Goal: Obtain resource: Obtain resource

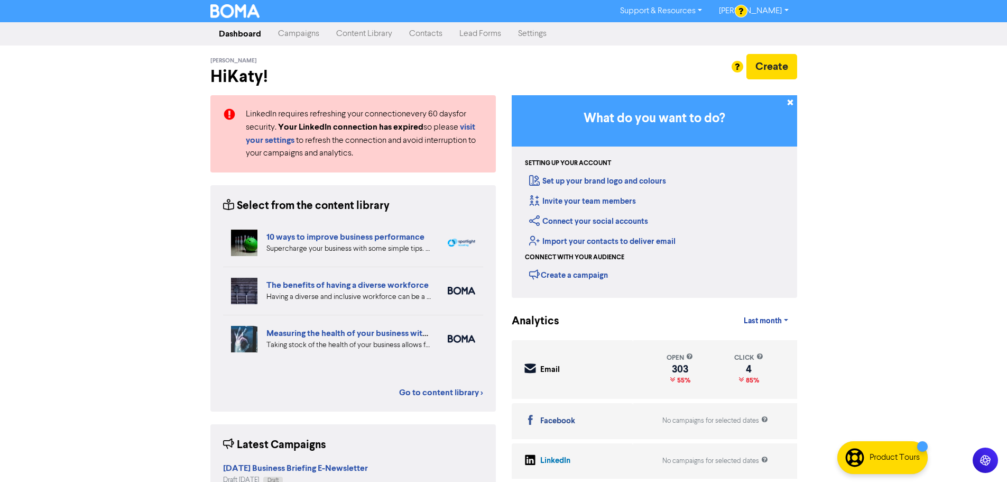
click at [356, 32] on link "Content Library" at bounding box center [364, 33] width 73 height 21
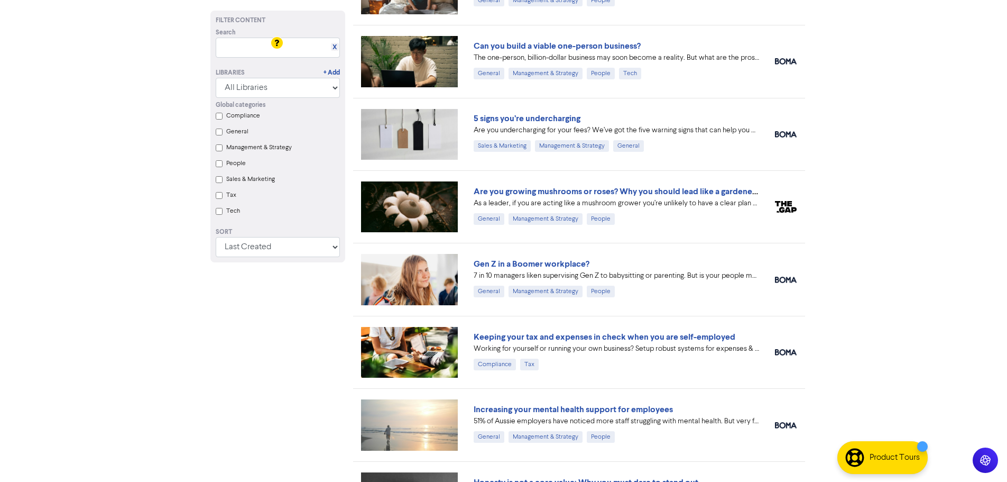
scroll to position [1163, 0]
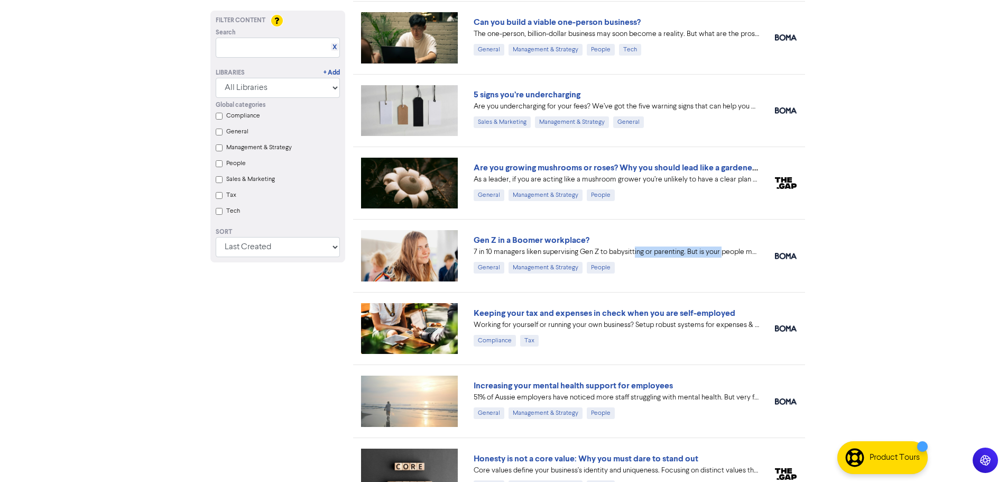
drag, startPoint x: 635, startPoint y: 253, endPoint x: 725, endPoint y: 254, distance: 89.4
click at [723, 252] on div "7 in 10 managers liken supervising Gen Z to babysitting or parenting. But is yo…" at bounding box center [616, 251] width 285 height 11
click at [725, 254] on div "7 in 10 managers liken supervising Gen Z to babysitting or parenting. But is yo…" at bounding box center [616, 251] width 285 height 11
drag, startPoint x: 561, startPoint y: 251, endPoint x: 699, endPoint y: 251, distance: 138.0
click at [698, 251] on div "7 in 10 managers liken supervising Gen Z to babysitting or parenting. But is yo…" at bounding box center [616, 251] width 285 height 11
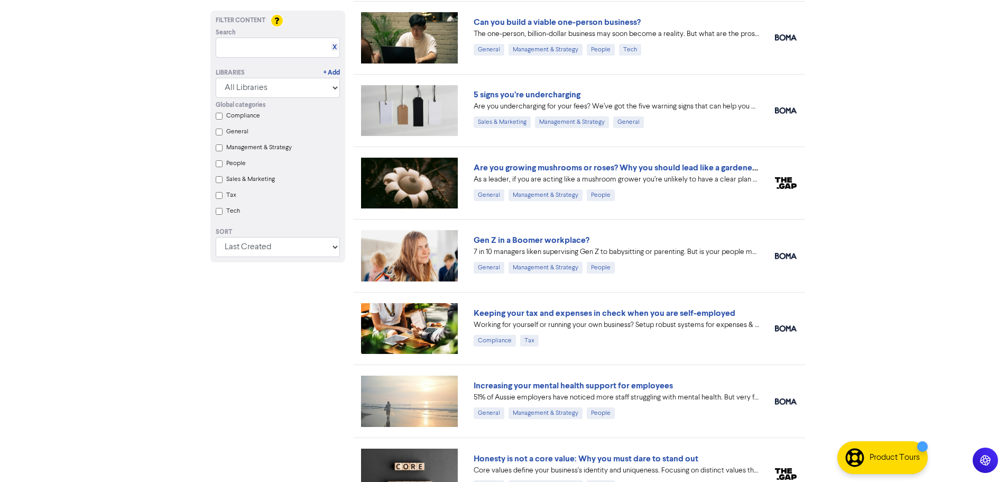
click at [703, 250] on div "7 in 10 managers liken supervising Gen Z to babysitting or parenting. But is yo…" at bounding box center [616, 251] width 285 height 11
drag, startPoint x: 668, startPoint y: 250, endPoint x: 740, endPoint y: 252, distance: 71.9
click at [740, 252] on div "7 in 10 managers liken supervising Gen Z to babysitting or parenting. But is yo…" at bounding box center [616, 251] width 285 height 11
click at [741, 253] on div "7 in 10 managers liken supervising Gen Z to babysitting or parenting. But is yo…" at bounding box center [616, 251] width 285 height 11
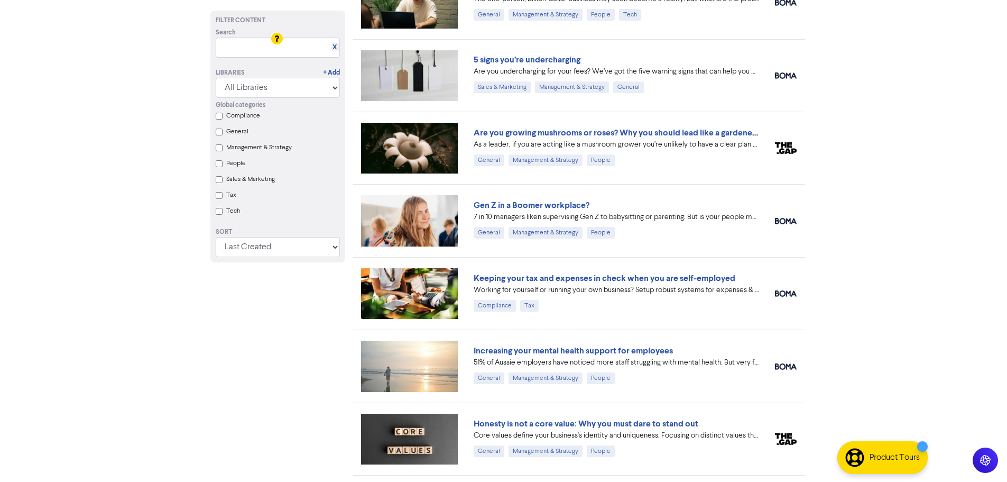
scroll to position [1216, 0]
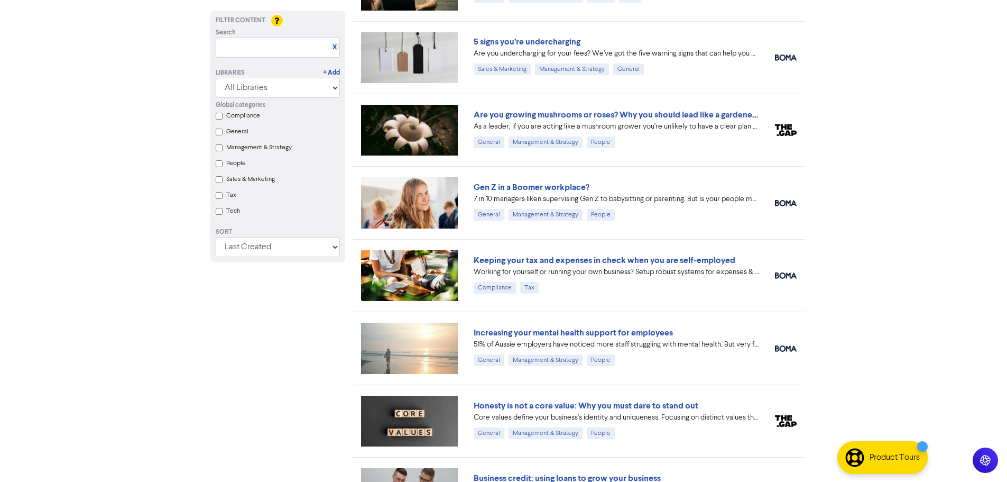
drag, startPoint x: 571, startPoint y: 281, endPoint x: 882, endPoint y: 280, distance: 310.9
drag, startPoint x: 617, startPoint y: 346, endPoint x: 694, endPoint y: 352, distance: 76.8
click at [694, 352] on div "Increasing your mental health support for employees 51% of [DEMOGRAPHIC_DATA] e…" at bounding box center [616, 346] width 285 height 40
click at [698, 352] on div "Increasing your mental health support for employees 51% of [DEMOGRAPHIC_DATA] e…" at bounding box center [616, 346] width 285 height 40
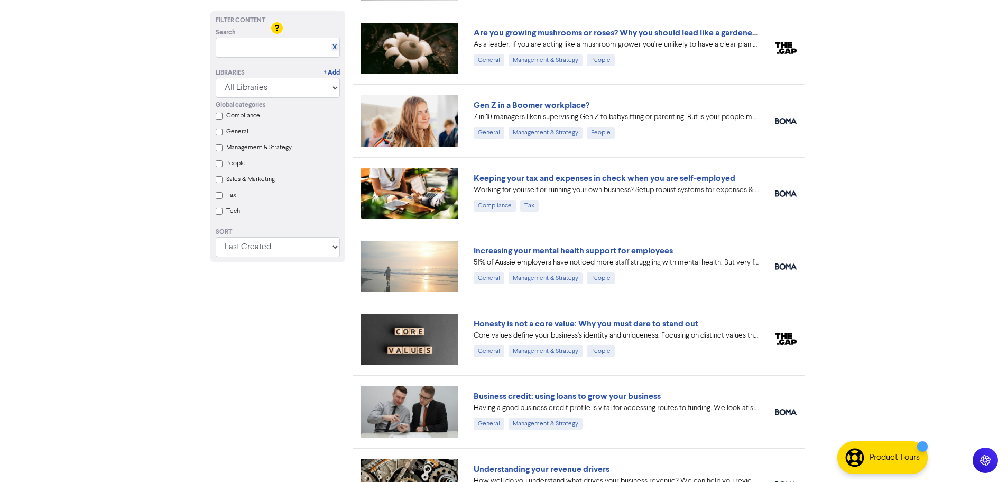
scroll to position [1322, 0]
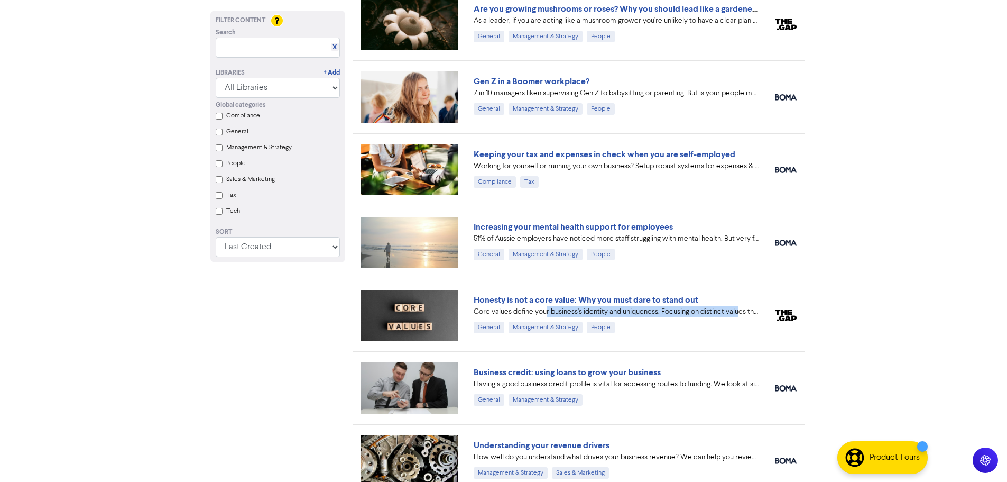
drag, startPoint x: 575, startPoint y: 315, endPoint x: 740, endPoint y: 316, distance: 164.9
click at [740, 316] on div "Core values define your business's identity and uniqueness. Focusing on distinc…" at bounding box center [616, 311] width 285 height 11
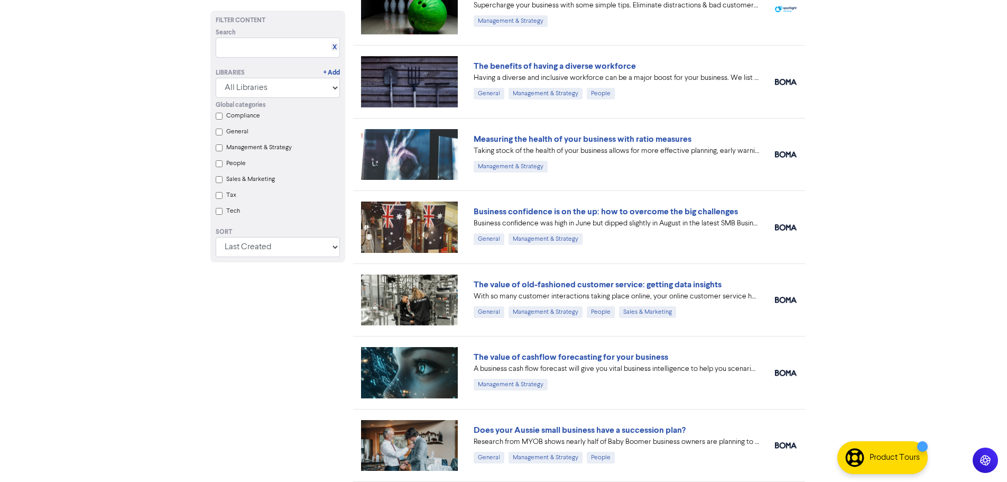
scroll to position [0, 0]
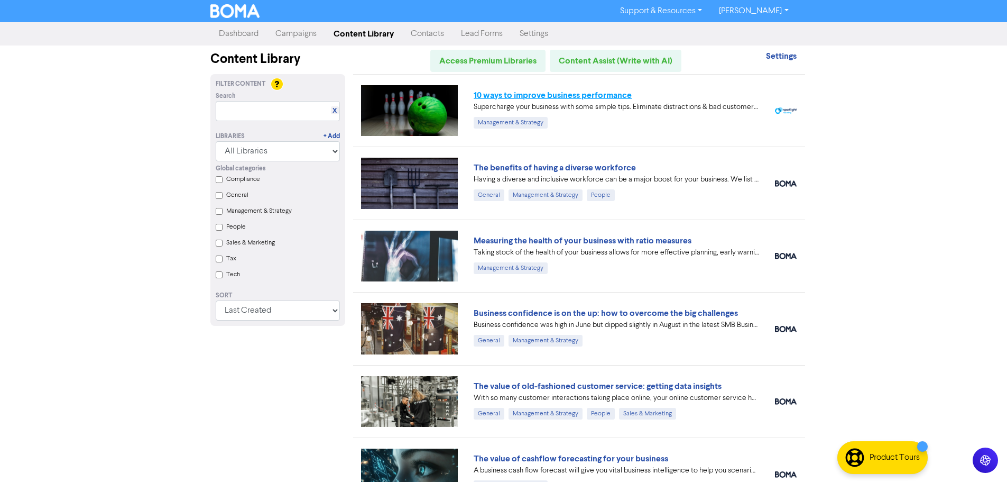
click at [570, 92] on link "10 ways to improve business performance" at bounding box center [553, 95] width 158 height 11
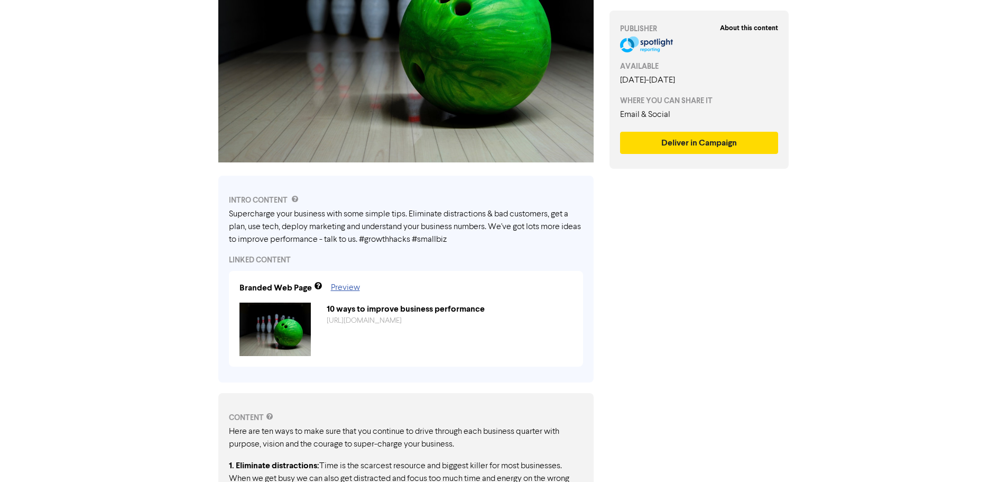
scroll to position [264, 0]
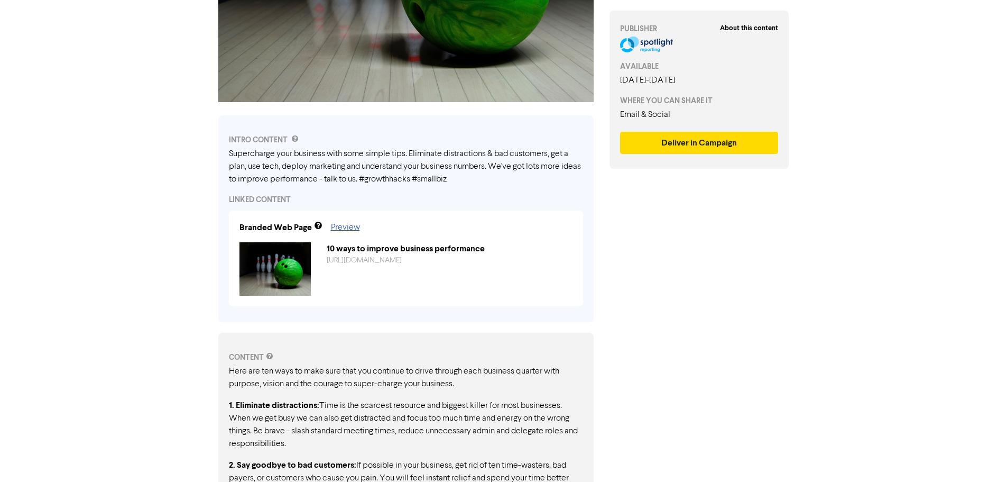
drag, startPoint x: 278, startPoint y: 152, endPoint x: 496, endPoint y: 182, distance: 220.3
click at [493, 180] on div "Supercharge your business with some simple tips. Eliminate distractions & bad c…" at bounding box center [406, 166] width 354 height 38
drag, startPoint x: 408, startPoint y: 152, endPoint x: 493, endPoint y: 165, distance: 85.6
click at [489, 162] on div "Supercharge your business with some simple tips. Eliminate distractions & bad c…" at bounding box center [406, 166] width 354 height 38
click at [507, 183] on div "Supercharge your business with some simple tips. Eliminate distractions & bad c…" at bounding box center [406, 166] width 354 height 38
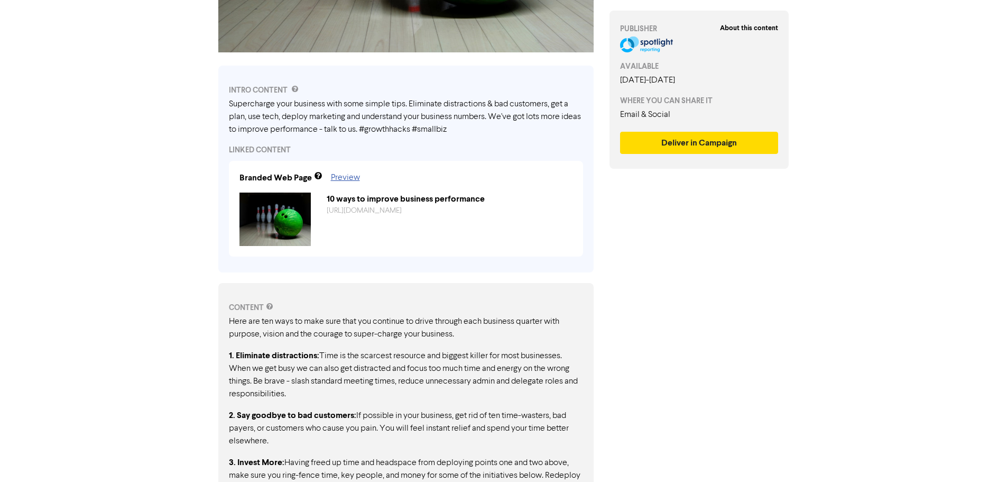
scroll to position [370, 0]
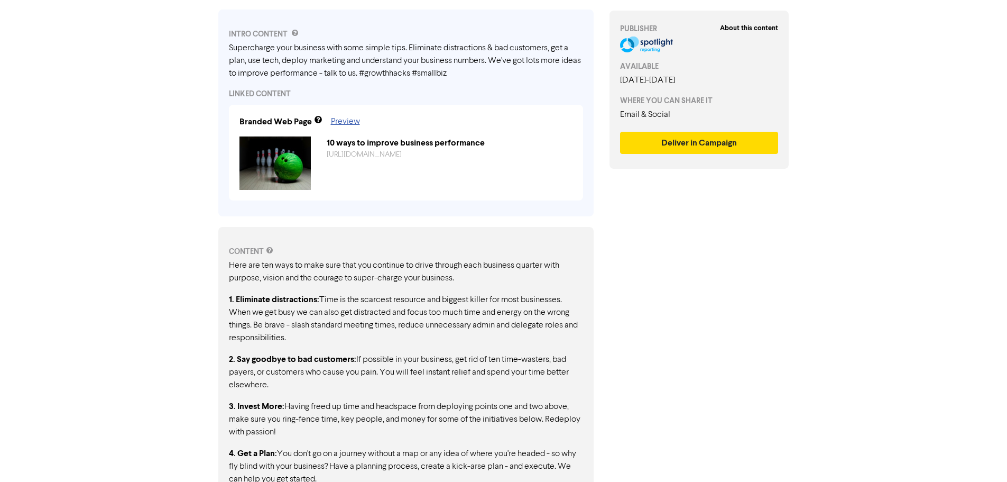
drag, startPoint x: 242, startPoint y: 261, endPoint x: 497, endPoint y: 300, distance: 258.9
click at [497, 300] on p "1. Eliminate distractions: Time is the scarcest resource and biggest killer for…" at bounding box center [406, 318] width 354 height 51
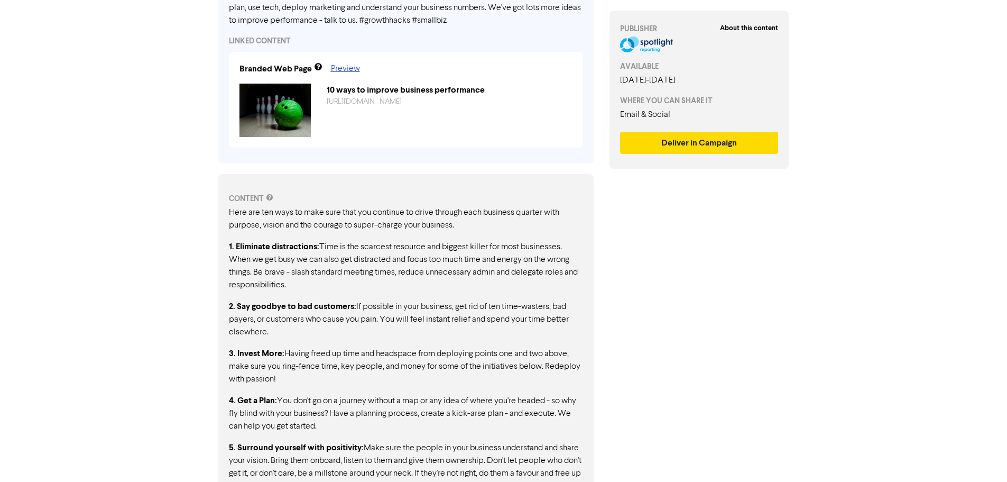
drag, startPoint x: 317, startPoint y: 244, endPoint x: 434, endPoint y: 267, distance: 119.1
click at [434, 267] on p "1. Eliminate distractions: Time is the scarcest resource and biggest killer for…" at bounding box center [406, 265] width 354 height 51
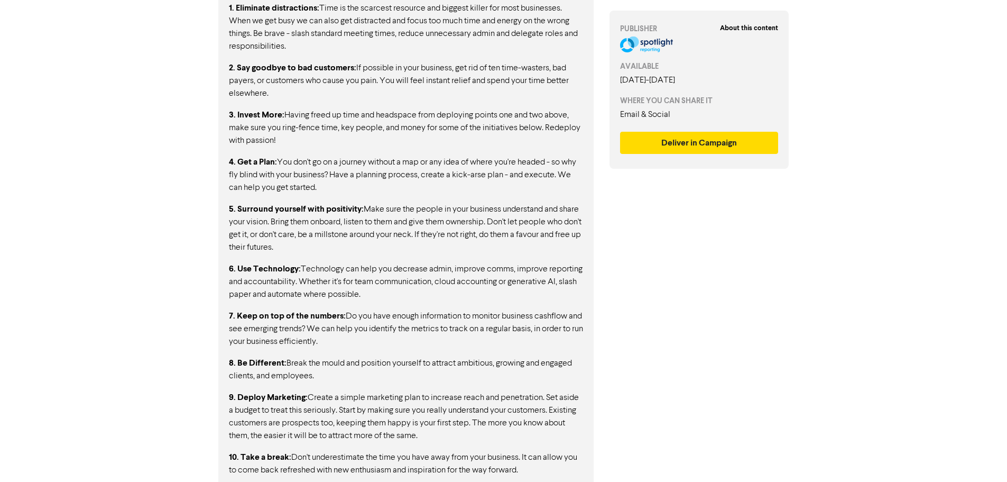
scroll to position [675, 0]
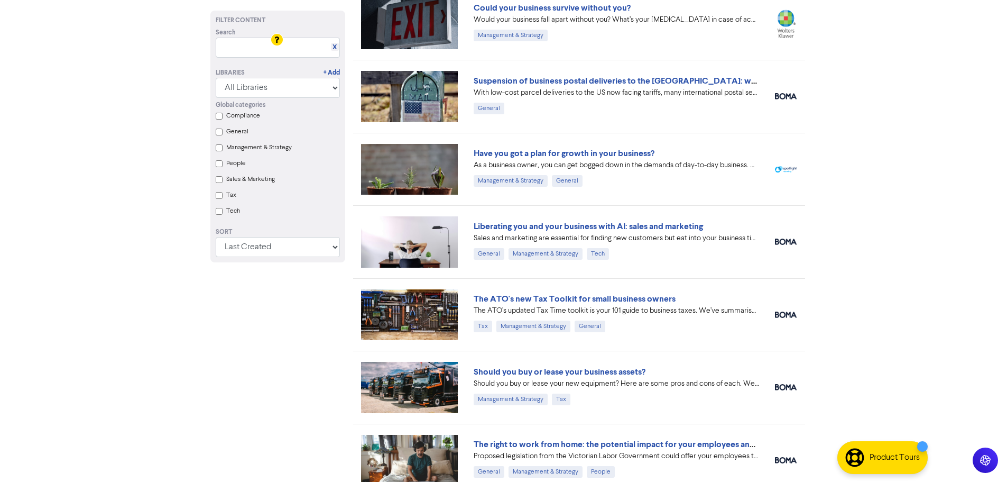
scroll to position [687, 0]
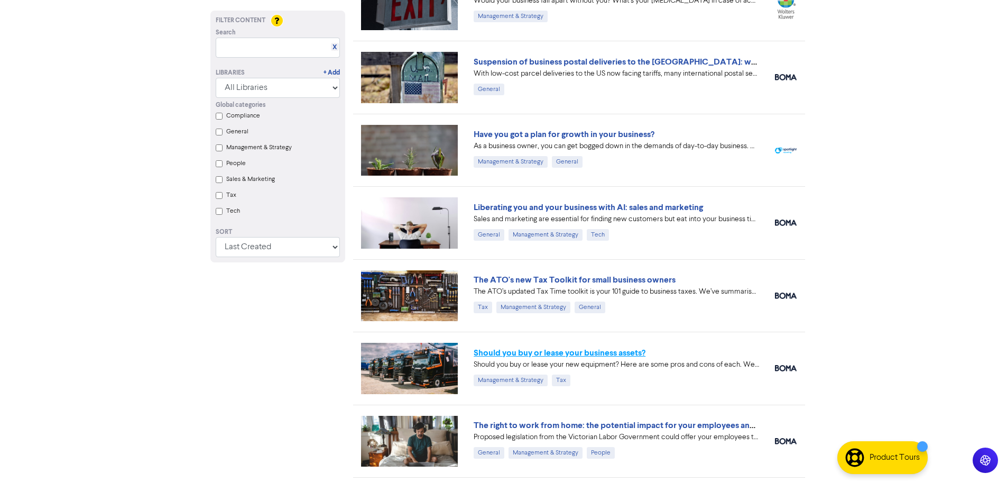
click at [544, 354] on link "Should you buy or lease your business assets?" at bounding box center [560, 352] width 172 height 11
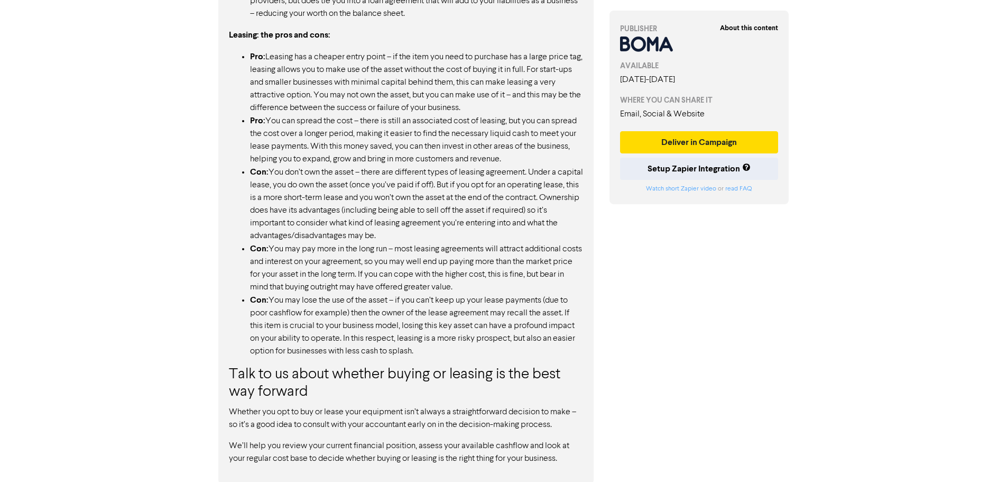
scroll to position [974, 0]
drag, startPoint x: 257, startPoint y: 367, endPoint x: 601, endPoint y: 411, distance: 346.9
drag, startPoint x: 437, startPoint y: 365, endPoint x: 543, endPoint y: 390, distance: 109.0
click at [543, 390] on h3 "Talk to us about whether buying or leasing is the best way forward" at bounding box center [406, 381] width 354 height 35
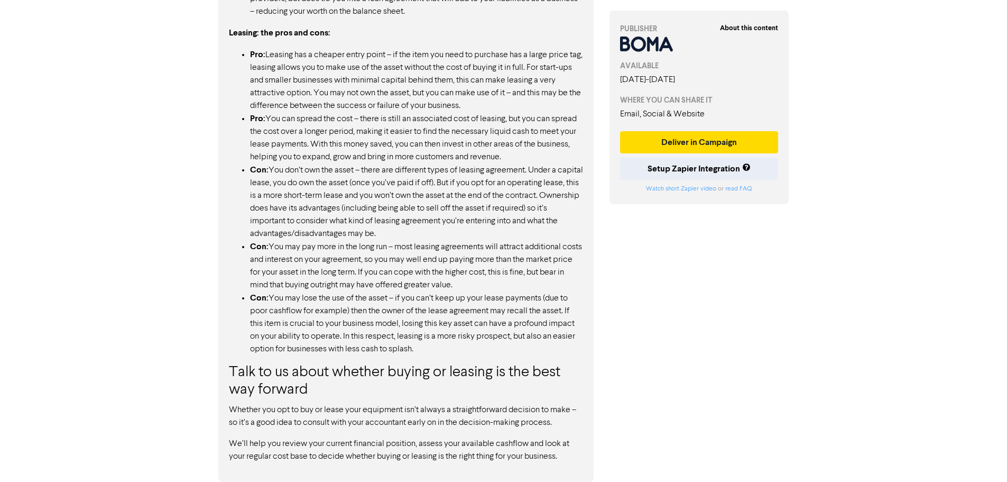
click at [552, 391] on h3 "Talk to us about whether buying or leasing is the best way forward" at bounding box center [406, 381] width 354 height 35
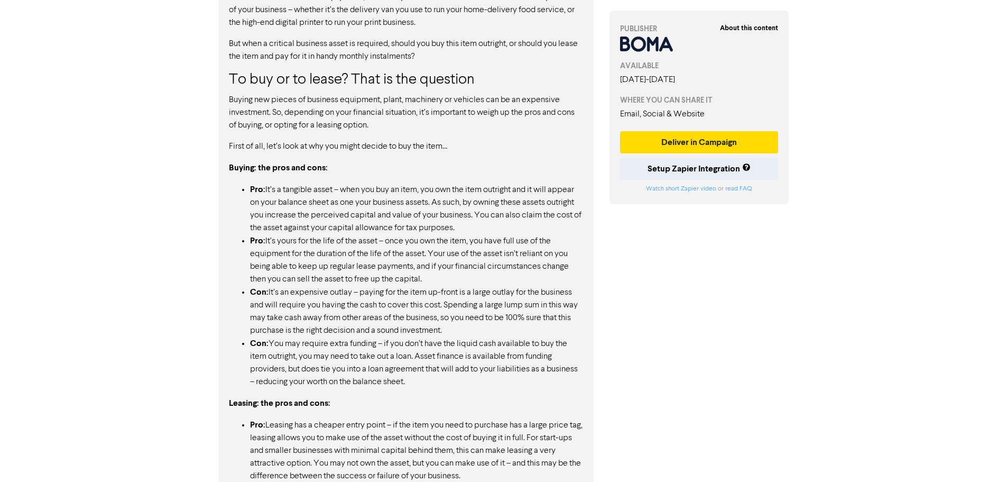
scroll to position [128, 0]
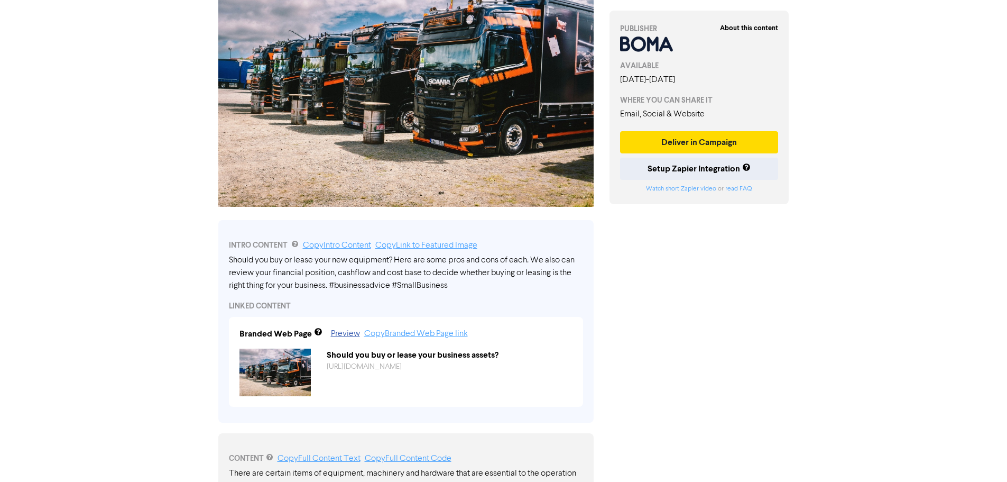
click at [81, 205] on div "Support & Resources Video Tutorials FAQ & Guides Marketing Education Katy Day L…" at bounding box center [503, 113] width 1007 height 482
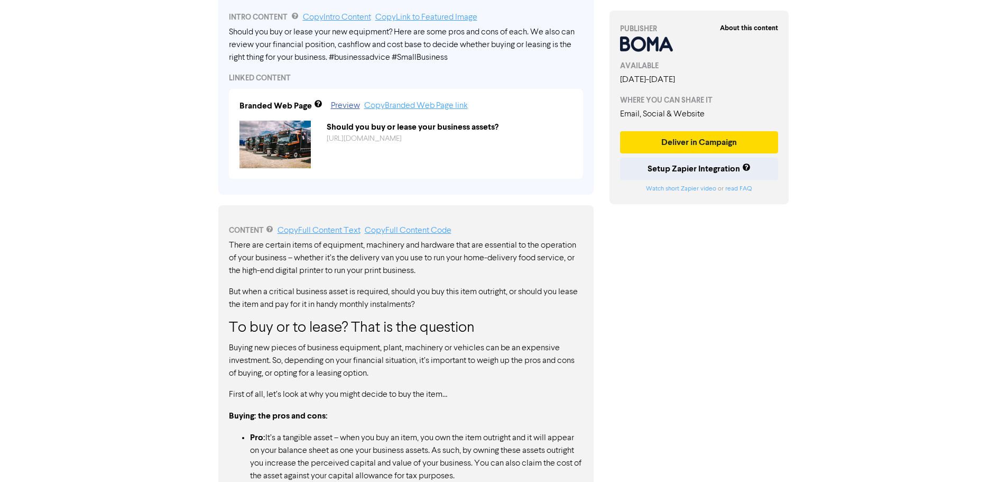
scroll to position [423, 0]
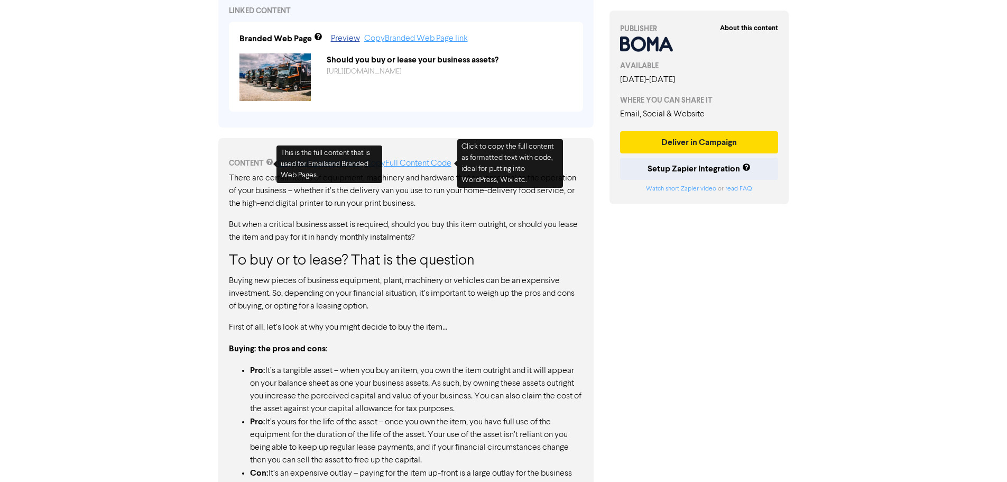
click at [422, 165] on link "Copy Full Content Code" at bounding box center [408, 163] width 87 height 8
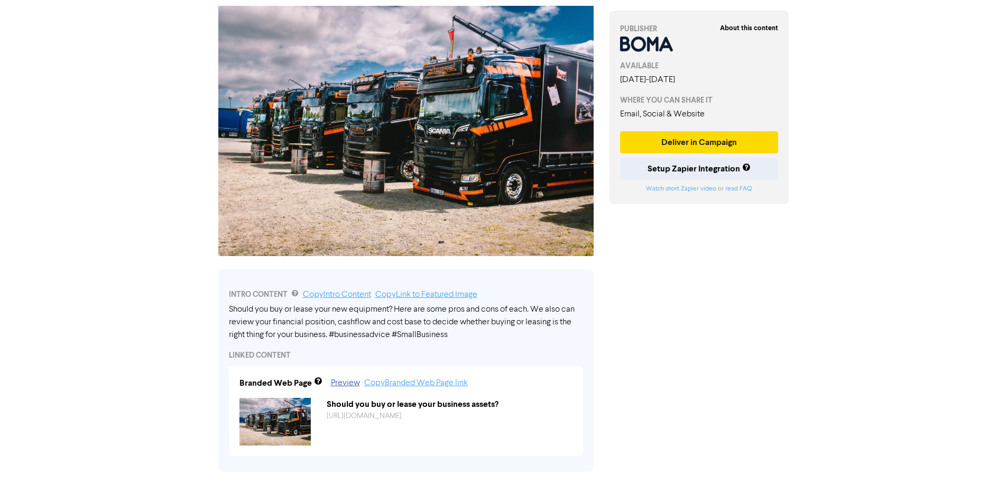
scroll to position [0, 0]
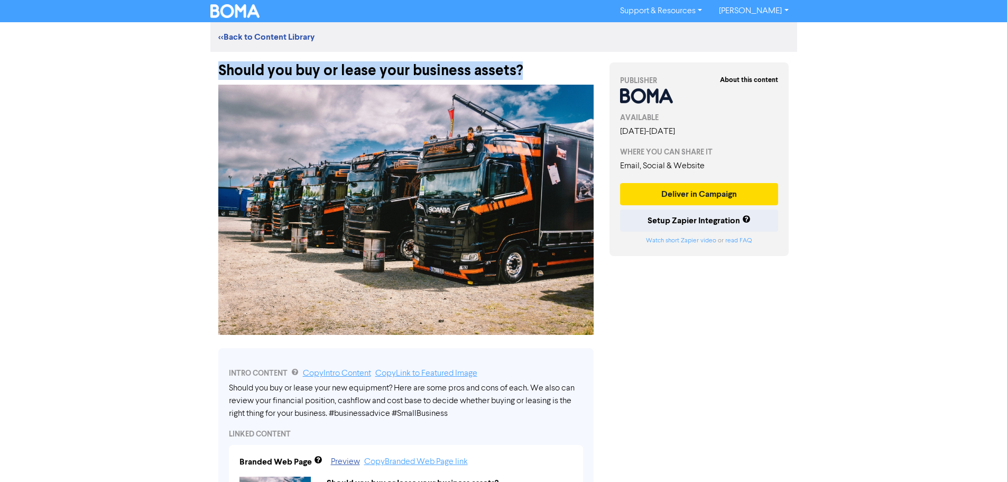
drag, startPoint x: 217, startPoint y: 68, endPoint x: 558, endPoint y: 68, distance: 341.0
click at [558, 68] on div "Should you buy or lease your business assets?" at bounding box center [405, 65] width 391 height 27
copy div "Should you buy or lease your business assets?"
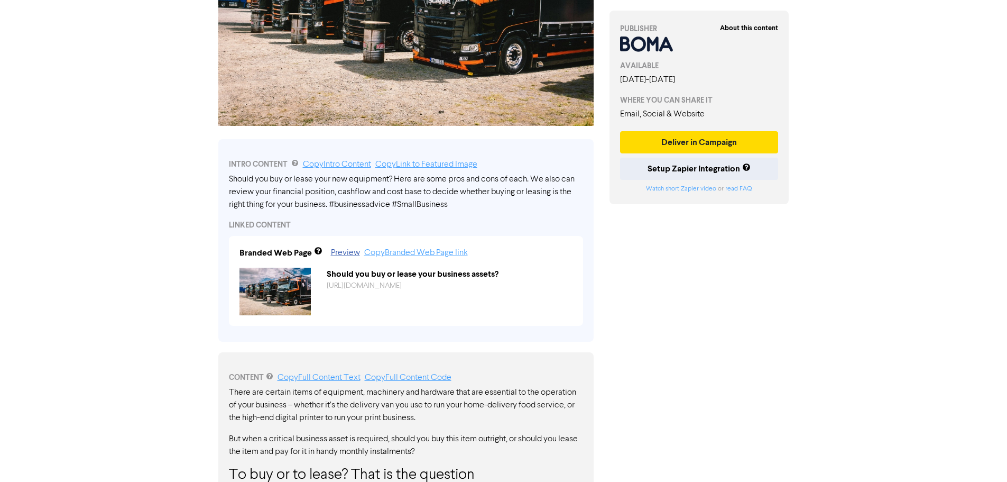
scroll to position [211, 0]
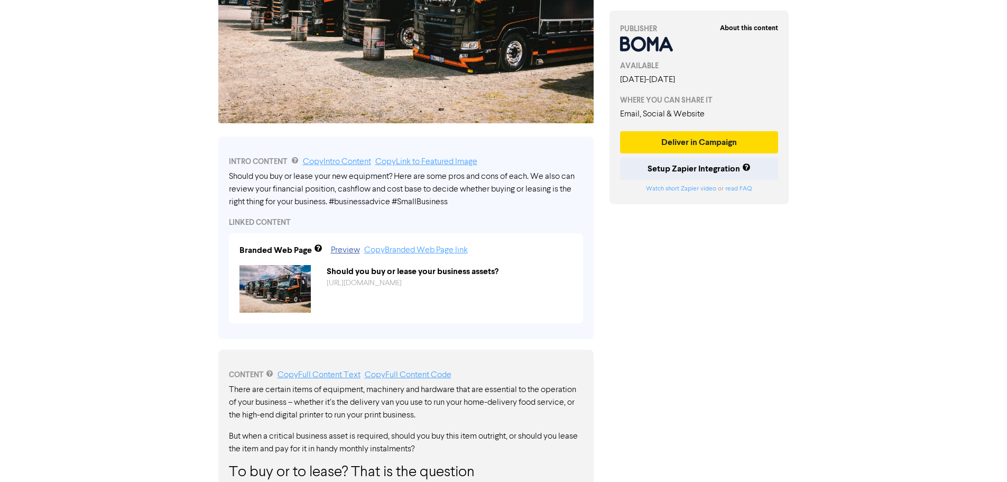
drag, startPoint x: 231, startPoint y: 177, endPoint x: 457, endPoint y: 185, distance: 225.9
click at [455, 186] on div "Should you buy or lease your new equipment? Here are some pros and cons of each…" at bounding box center [406, 189] width 354 height 38
drag, startPoint x: 510, startPoint y: 183, endPoint x: 551, endPoint y: 207, distance: 48.1
click at [551, 207] on div "Should you buy or lease your new equipment? Here are some pros and cons of each…" at bounding box center [406, 189] width 354 height 38
drag, startPoint x: 544, startPoint y: 206, endPoint x: 490, endPoint y: 204, distance: 53.9
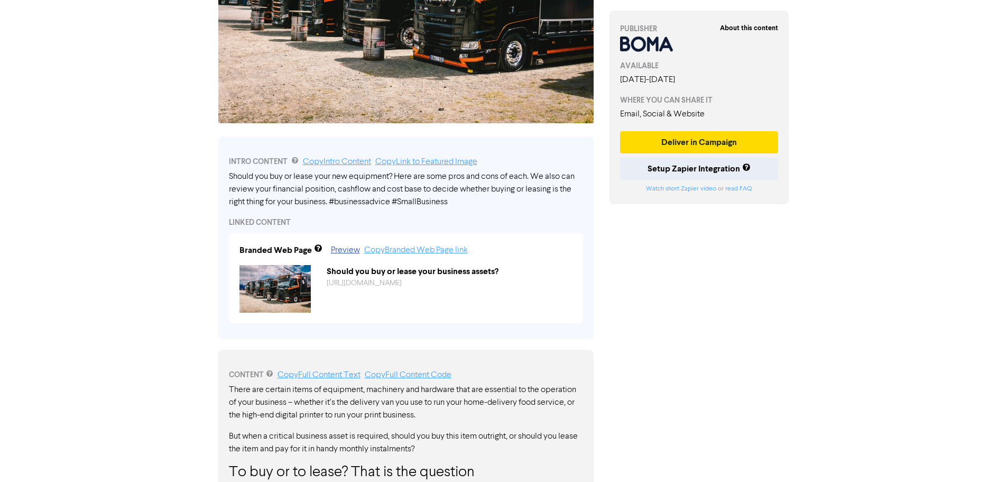
click at [536, 206] on div "Should you buy or lease your new equipment? Here are some pros and cons of each…" at bounding box center [406, 189] width 354 height 38
drag, startPoint x: 406, startPoint y: 177, endPoint x: 486, endPoint y: 187, distance: 81.0
click at [486, 187] on div "Should you buy or lease your new equipment? Here are some pros and cons of each…" at bounding box center [406, 189] width 354 height 38
click at [485, 192] on div "Should you buy or lease your new equipment? Here are some pros and cons of each…" at bounding box center [406, 189] width 354 height 38
drag, startPoint x: 461, startPoint y: 208, endPoint x: 209, endPoint y: 177, distance: 253.6
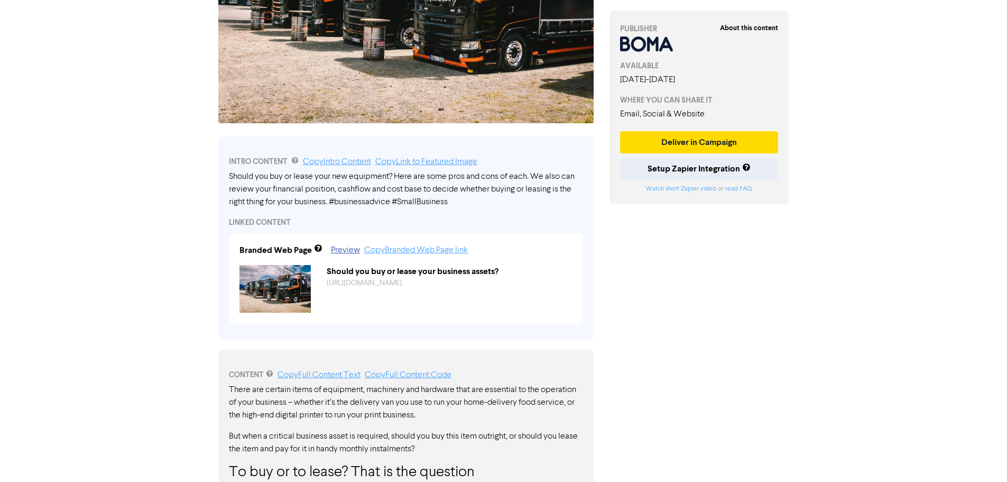
click at [494, 199] on div "Should you buy or lease your new equipment? Here are some pros and cons of each…" at bounding box center [406, 189] width 354 height 38
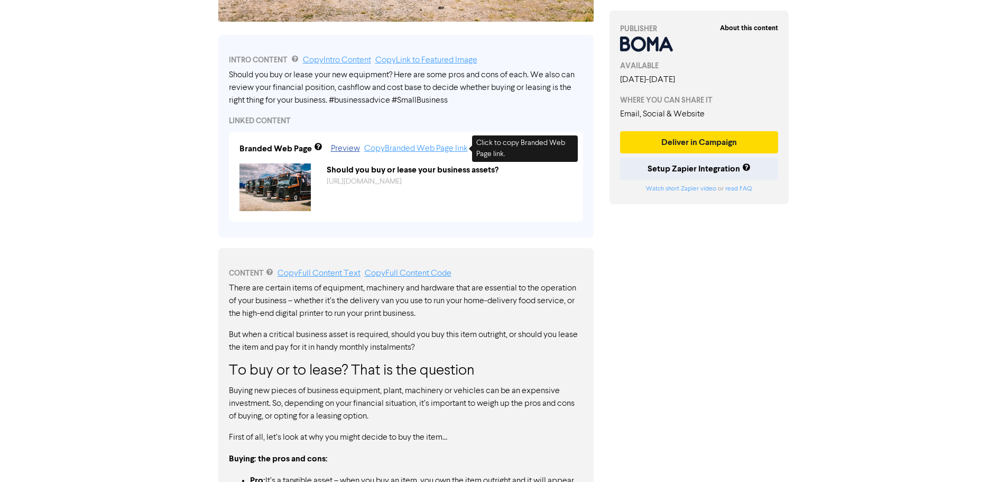
scroll to position [317, 0]
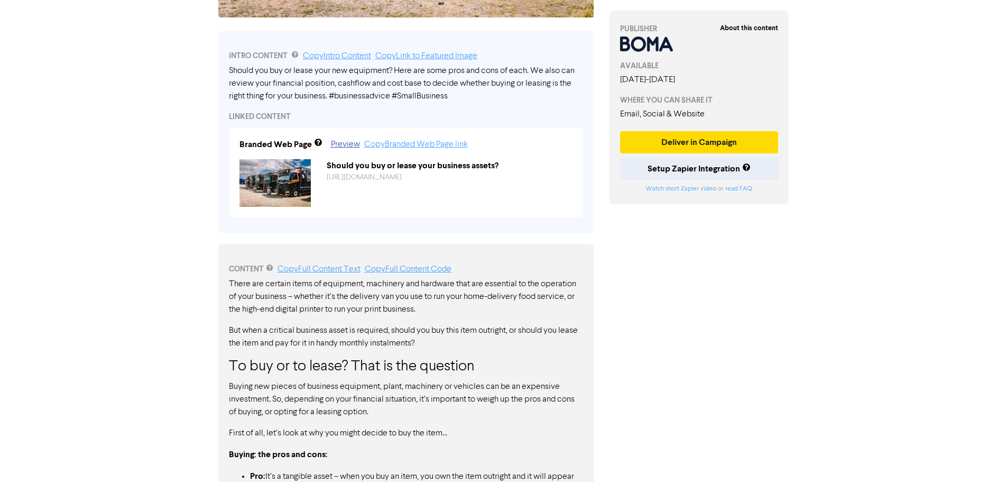
drag, startPoint x: 233, startPoint y: 285, endPoint x: 495, endPoint y: 351, distance: 270.4
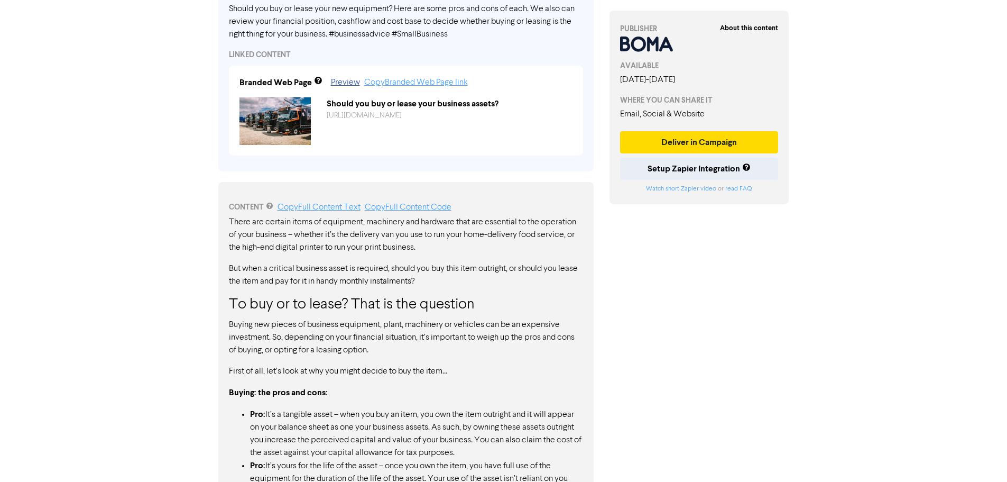
scroll to position [476, 0]
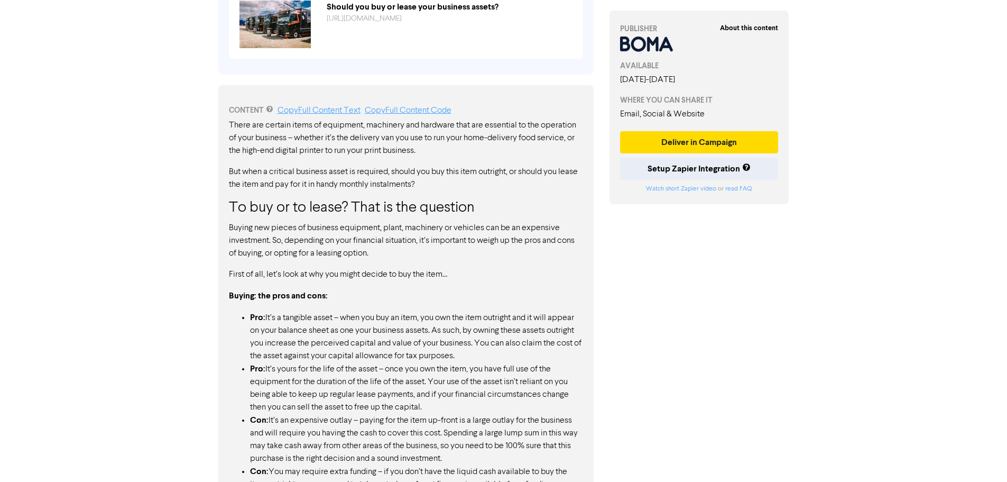
drag, startPoint x: 281, startPoint y: 263, endPoint x: 382, endPoint y: 414, distance: 181.8
click at [412, 354] on li "Pro: It’s a tangible asset – when you buy an item, you own the item outright an…" at bounding box center [416, 336] width 333 height 51
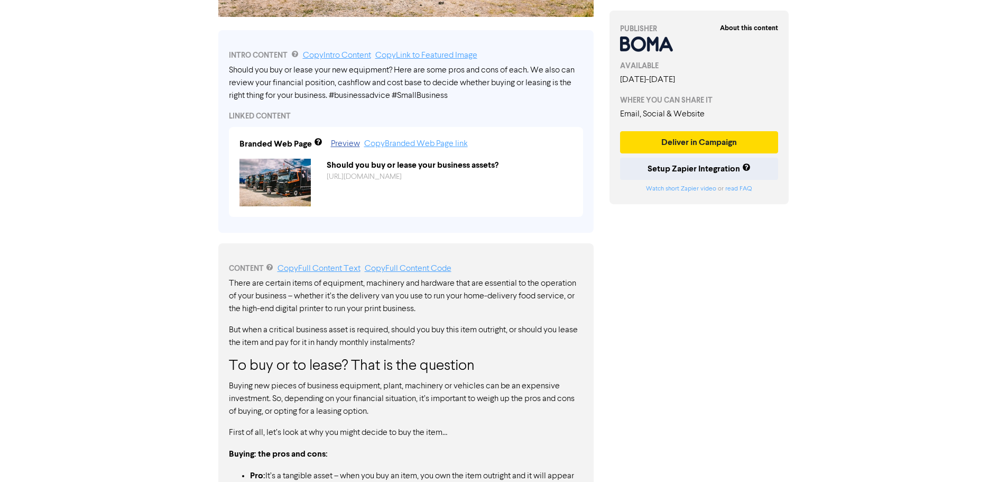
scroll to position [317, 0]
click at [318, 271] on link "Copy Full Content Text" at bounding box center [319, 269] width 83 height 8
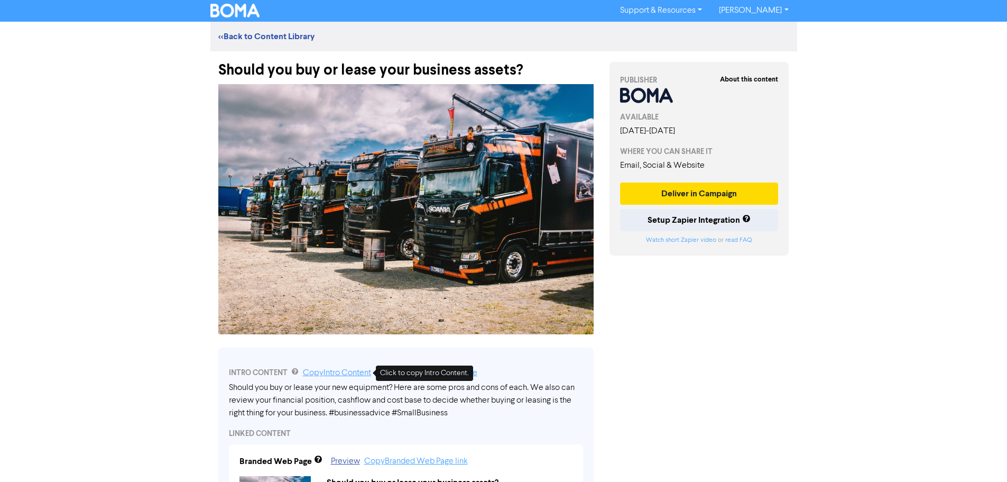
scroll to position [0, 0]
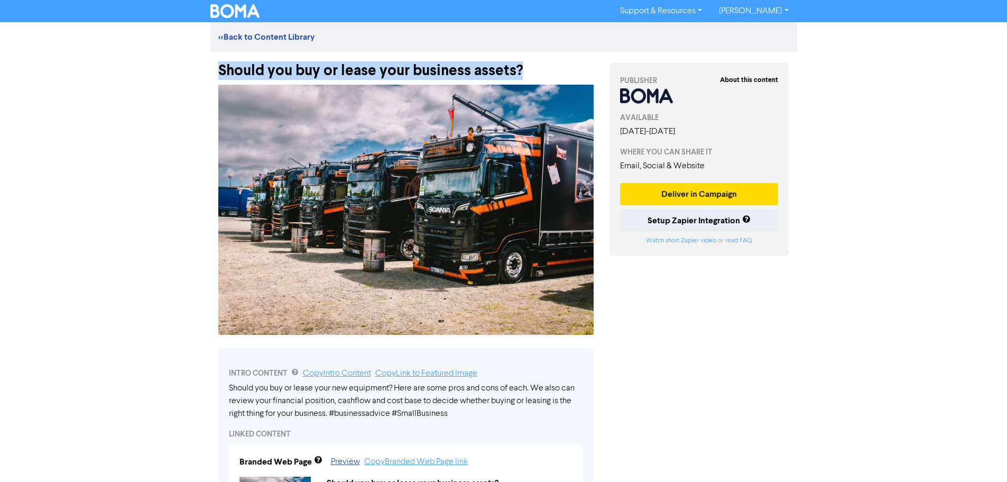
drag, startPoint x: 527, startPoint y: 77, endPoint x: 206, endPoint y: 73, distance: 320.4
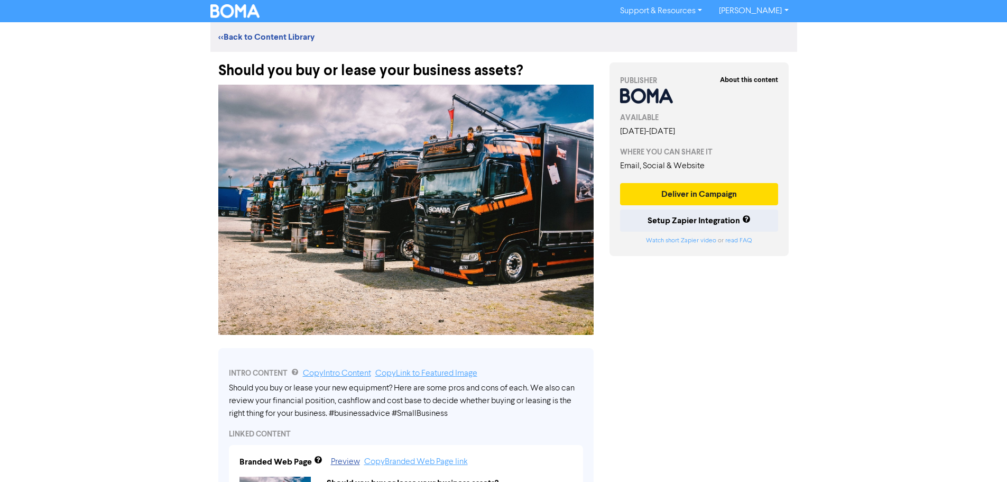
click at [137, 209] on div "Support & Resources Video Tutorials FAQ & Guides Marketing Education Katy Day L…" at bounding box center [503, 241] width 1007 height 482
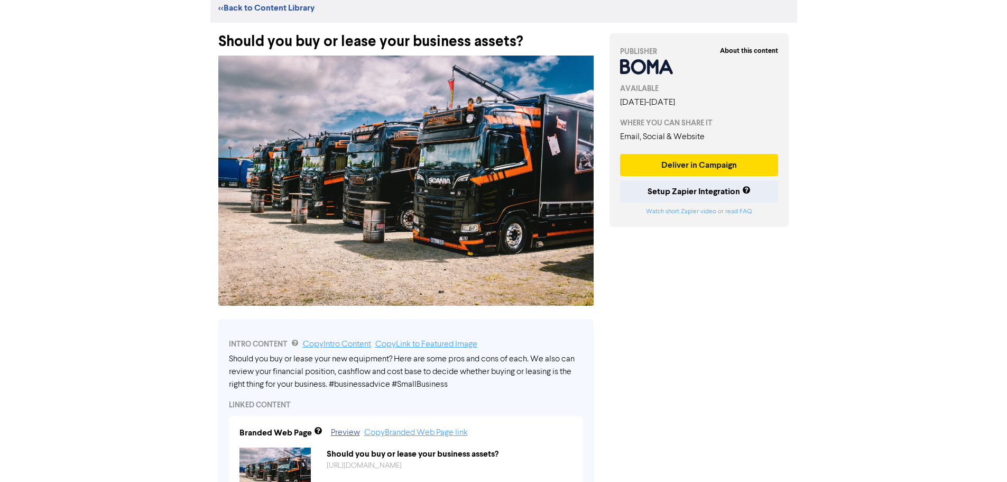
scroll to position [53, 0]
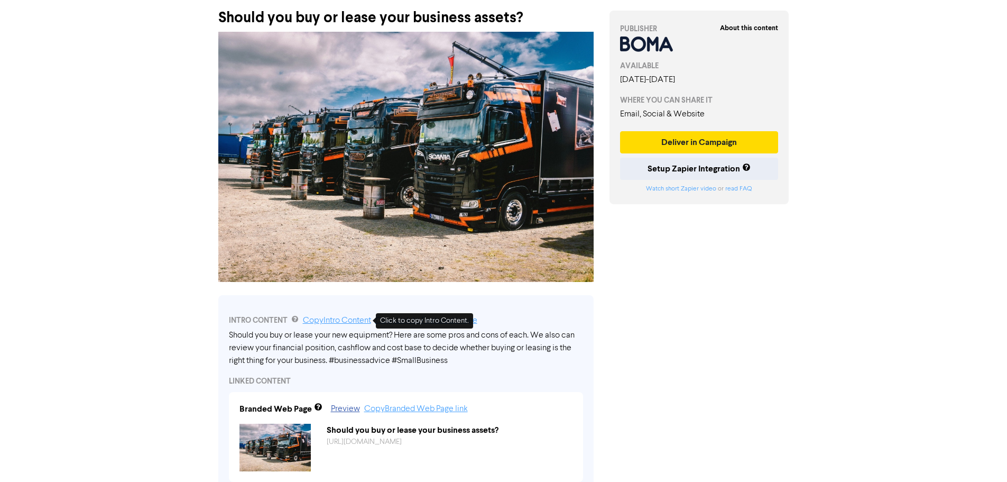
click at [321, 324] on link "Copy Intro Content" at bounding box center [337, 320] width 68 height 8
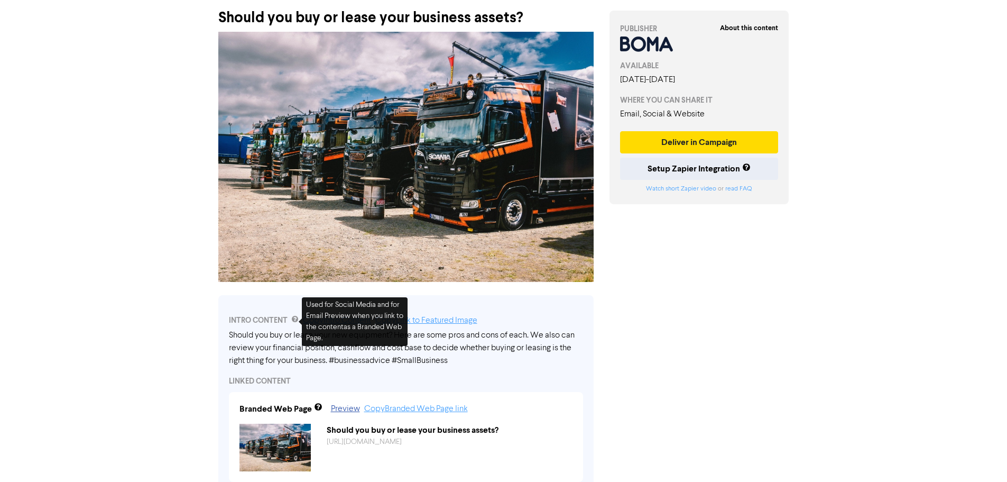
click at [90, 226] on div "Support & Resources Video Tutorials FAQ & Guides Marketing Education Katy Day L…" at bounding box center [503, 188] width 1007 height 482
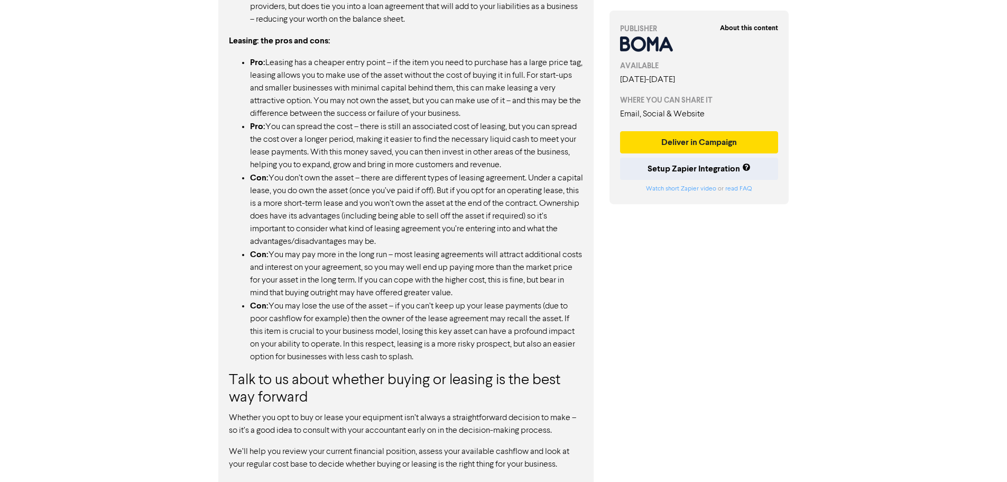
scroll to position [974, 0]
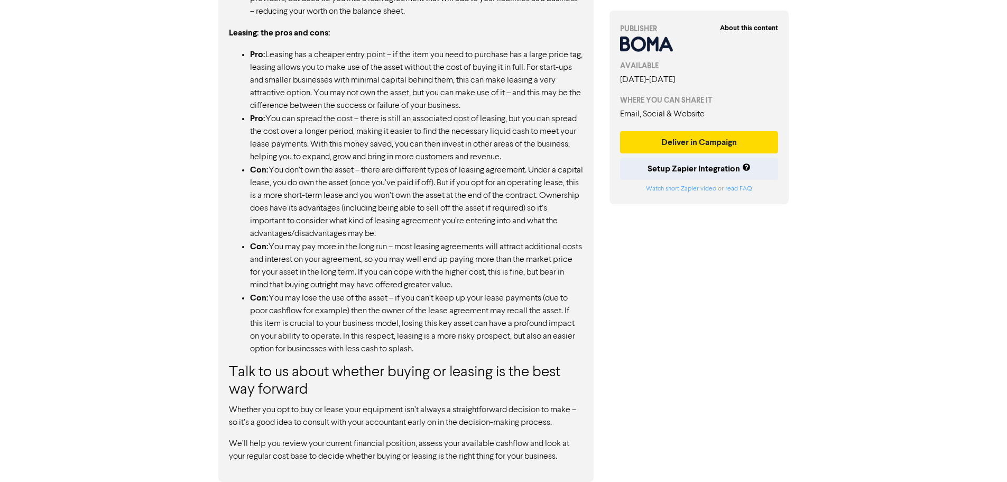
drag, startPoint x: 276, startPoint y: 381, endPoint x: 508, endPoint y: 409, distance: 233.8
click at [508, 409] on div "There are certain items of equipment, machinery and hardware that are essential…" at bounding box center [406, 42] width 354 height 842
click at [508, 409] on p "Whether you opt to buy or lease your equipment isn’t always a straightforward d…" at bounding box center [406, 415] width 354 height 25
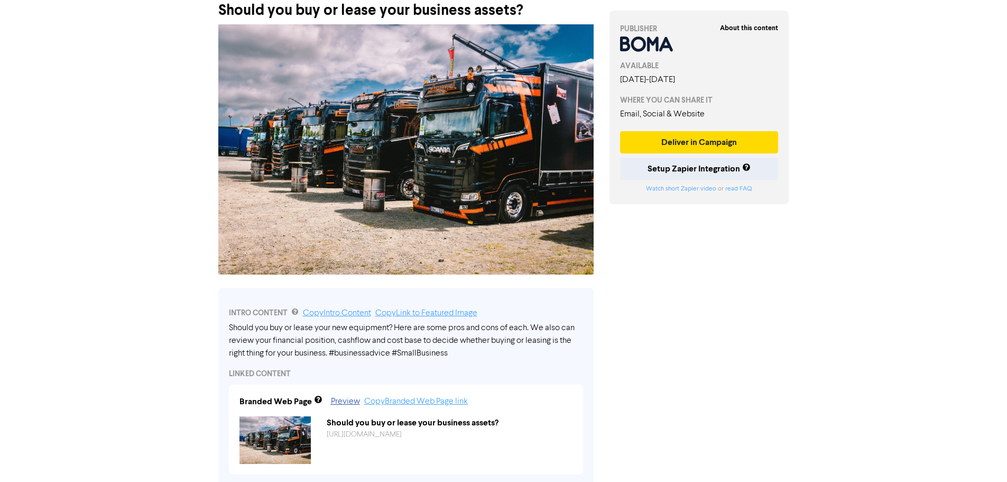
scroll to position [0, 0]
